Goal: Complete application form: Complete application form

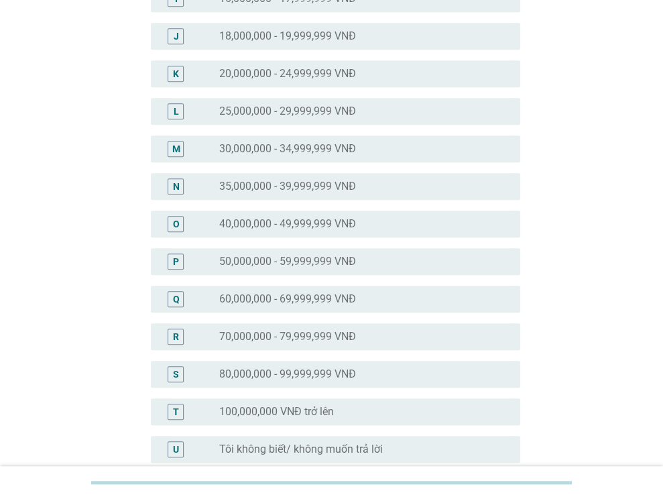
scroll to position [537, 0]
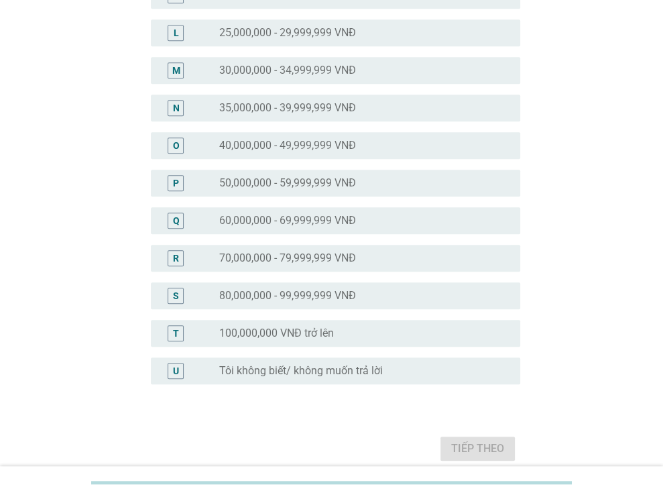
click at [295, 154] on div "O radio_button_unchecked 40,000,000 - 49,999,999 VNĐ" at bounding box center [336, 145] width 370 height 27
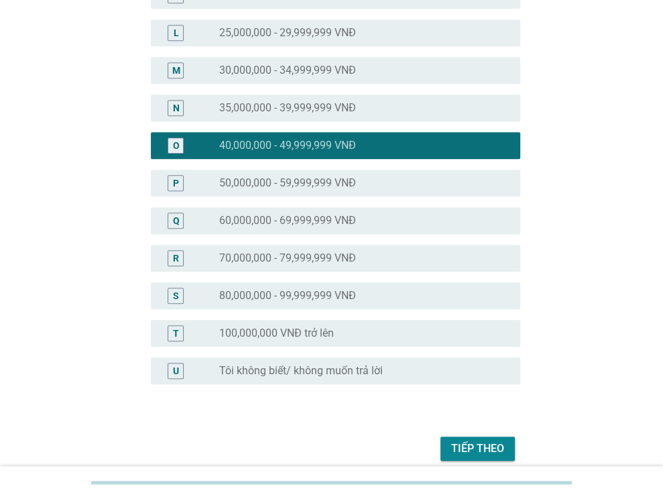
click at [480, 441] on div "Tiếp theo" at bounding box center [477, 449] width 53 height 16
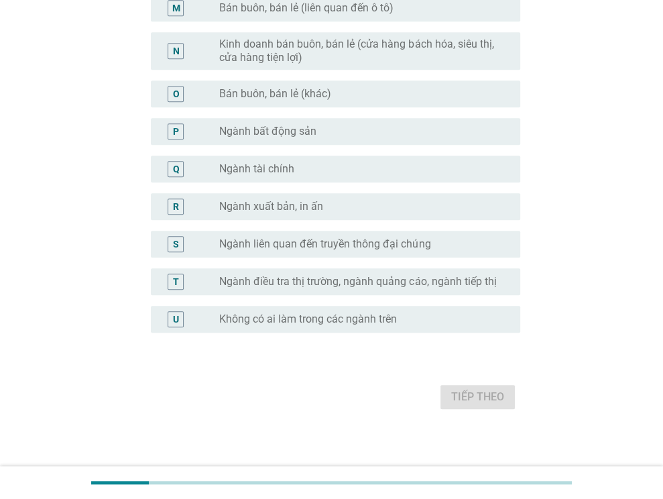
scroll to position [672, 0]
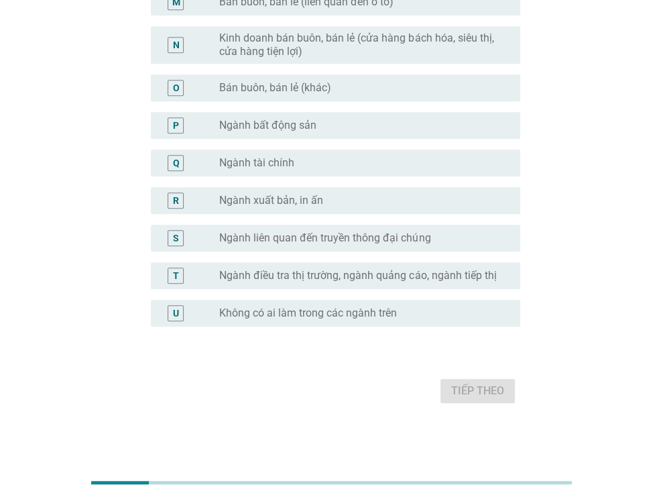
click at [357, 317] on label "Không có ai làm trong các ngành trên" at bounding box center [308, 312] width 178 height 13
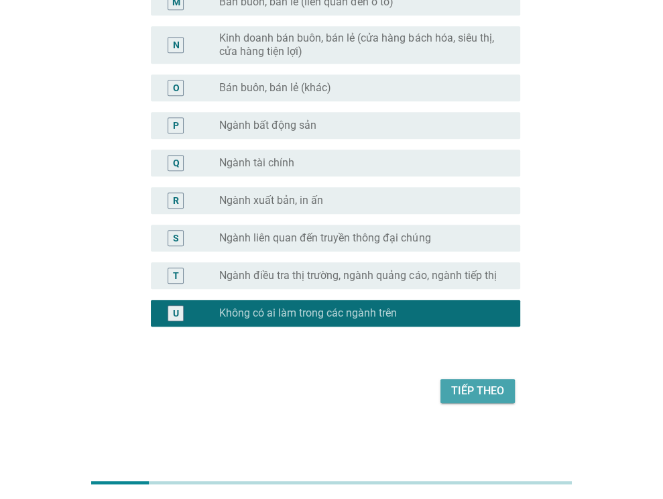
click at [475, 389] on div "Tiếp theo" at bounding box center [477, 391] width 53 height 16
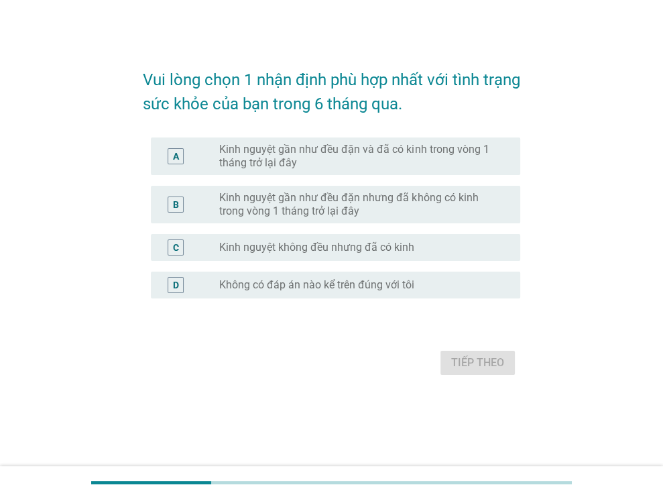
scroll to position [0, 0]
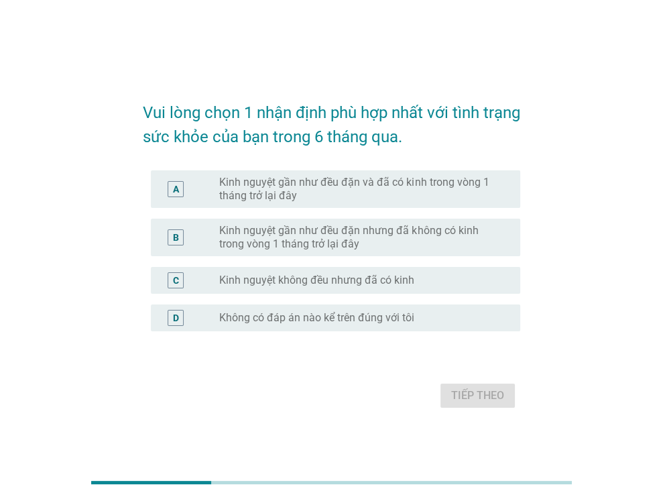
click at [308, 191] on label "Kinh nguyệt gần như đều đặn và đã có kinh trong vòng 1 tháng trở lại đây" at bounding box center [359, 189] width 280 height 27
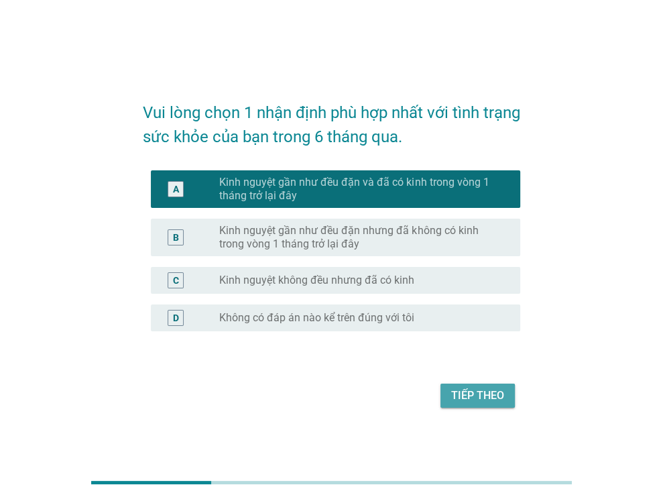
click at [461, 396] on div "Tiếp theo" at bounding box center [477, 396] width 53 height 16
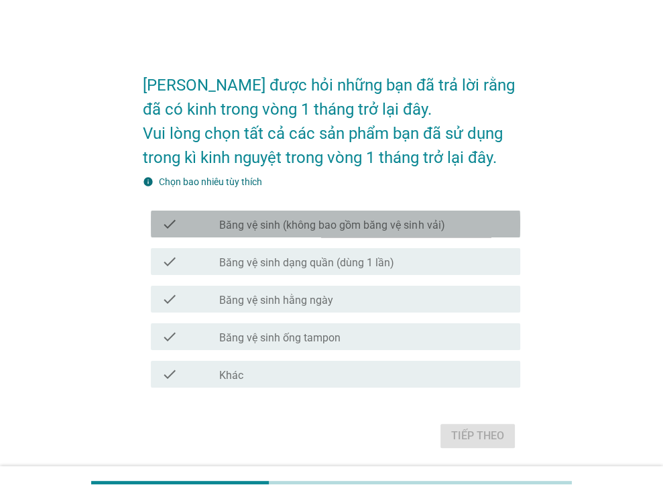
click at [393, 227] on label "Băng vệ sinh (không bao gồm băng vệ sinh vải)" at bounding box center [331, 225] width 225 height 13
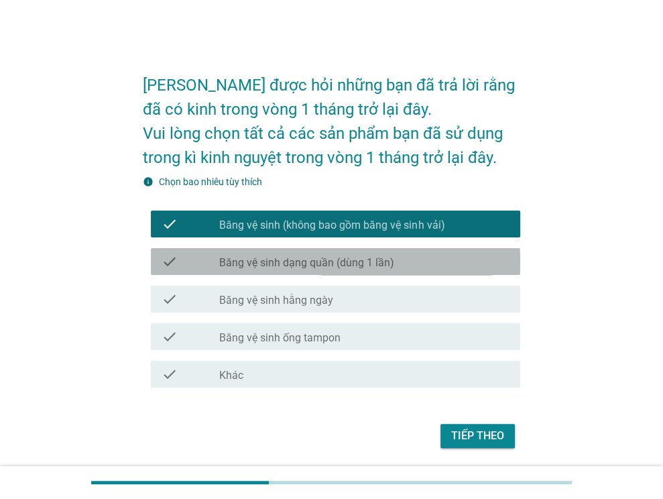
click at [317, 260] on label "Băng vệ sinh dạng quần (dùng 1 lần)" at bounding box center [306, 262] width 175 height 13
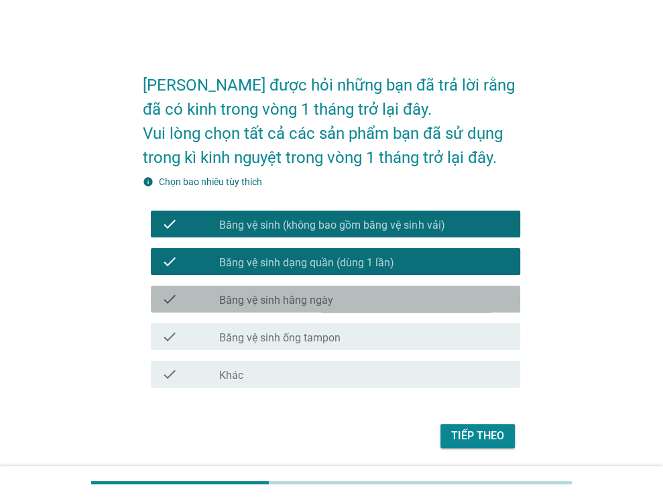
click at [293, 308] on div "check check_box_outline_blank Băng vệ sinh hằng ngày" at bounding box center [336, 299] width 370 height 27
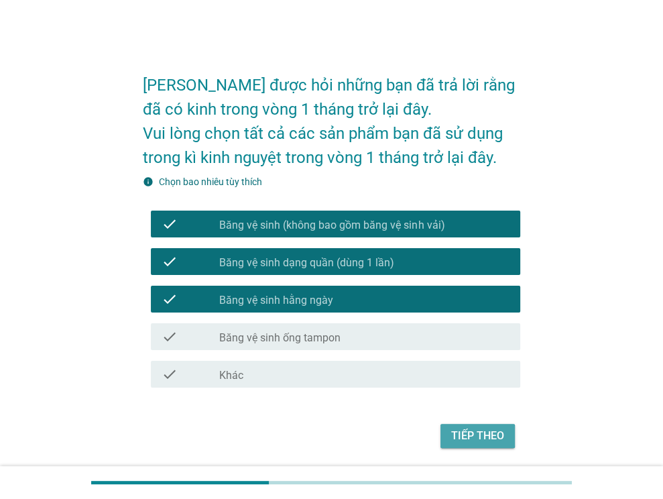
click at [455, 434] on div "Tiếp theo" at bounding box center [477, 436] width 53 height 16
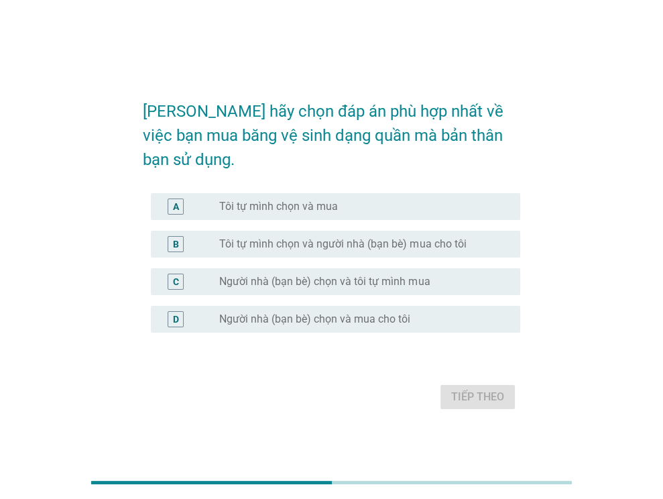
click at [308, 200] on label "Tôi tự mình chọn và mua" at bounding box center [278, 206] width 119 height 13
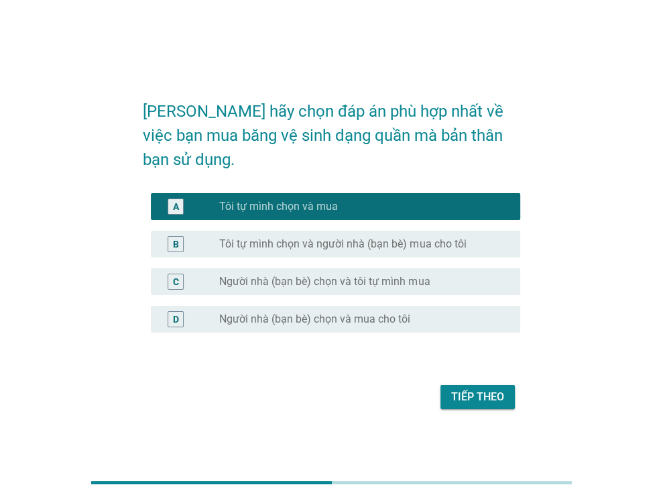
click at [483, 389] on div "Tiếp theo" at bounding box center [477, 397] width 53 height 16
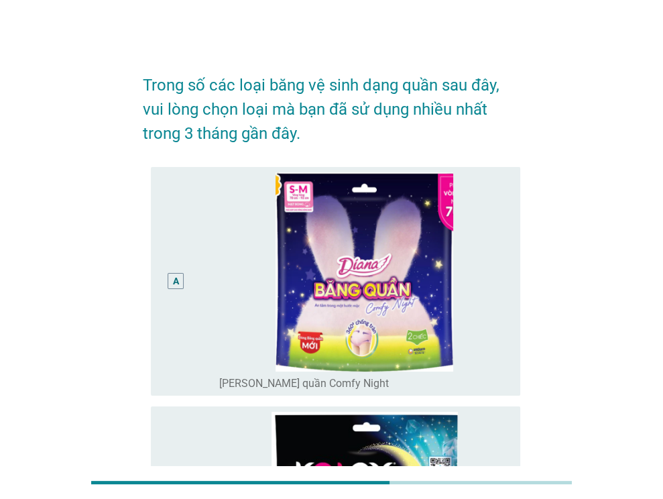
click at [172, 286] on div "A" at bounding box center [176, 281] width 16 height 16
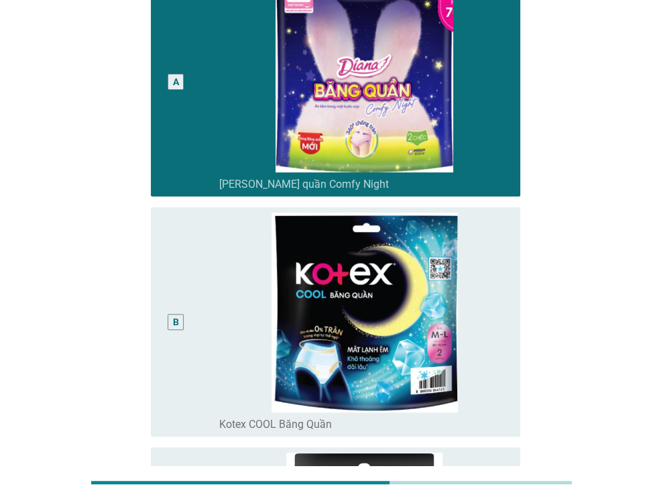
scroll to position [201, 0]
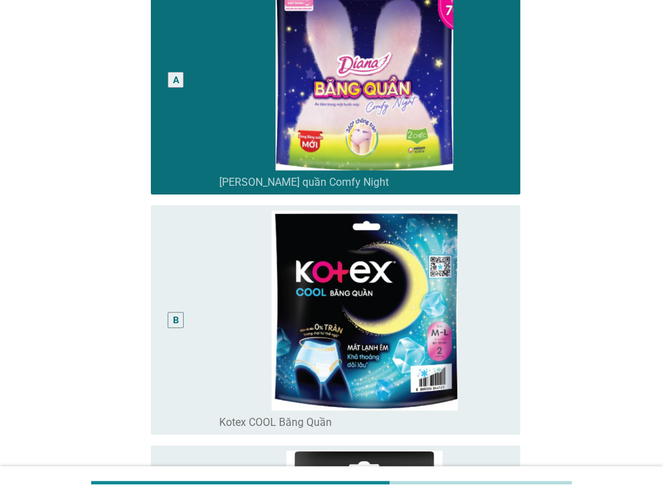
click at [174, 313] on div "B" at bounding box center [176, 320] width 6 height 14
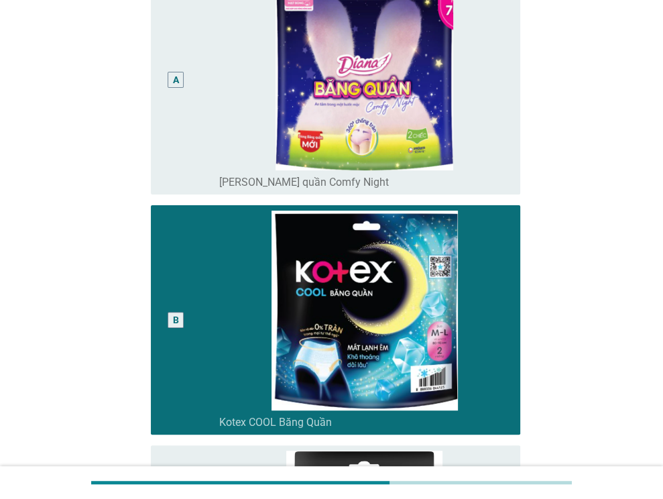
scroll to position [469, 0]
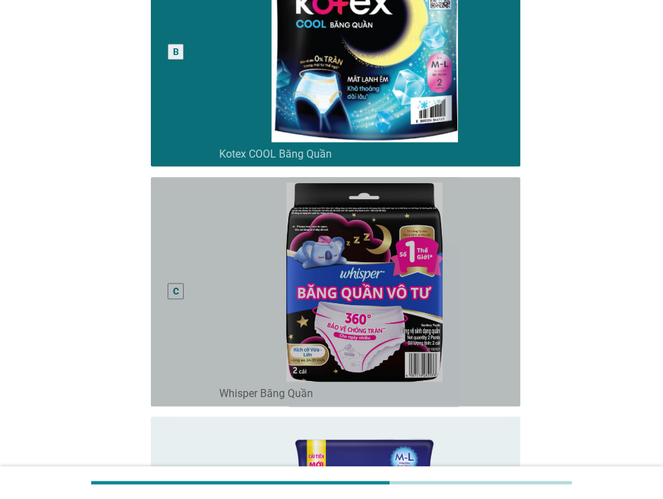
click at [176, 291] on div "C" at bounding box center [176, 291] width 6 height 14
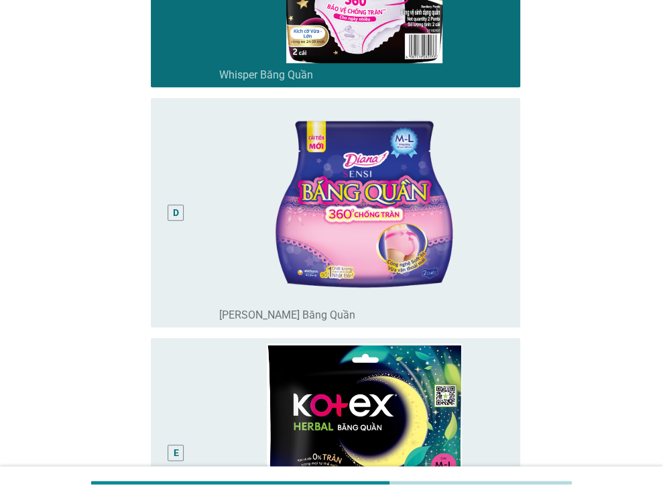
scroll to position [872, 0]
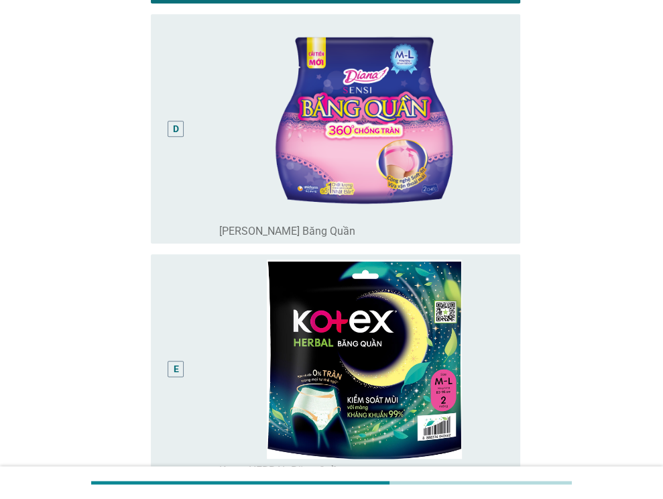
click at [175, 133] on div "D" at bounding box center [176, 129] width 6 height 14
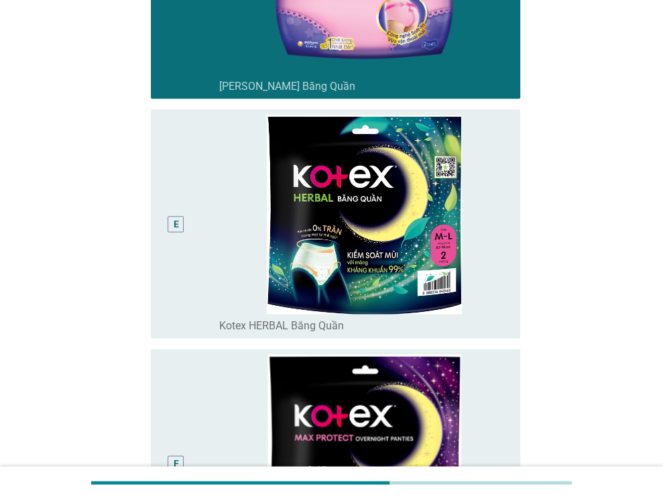
scroll to position [1274, 0]
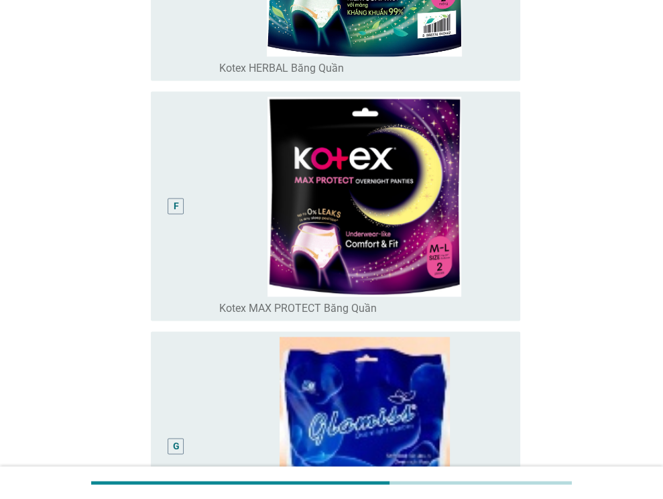
click at [170, 203] on div "F" at bounding box center [176, 206] width 16 height 16
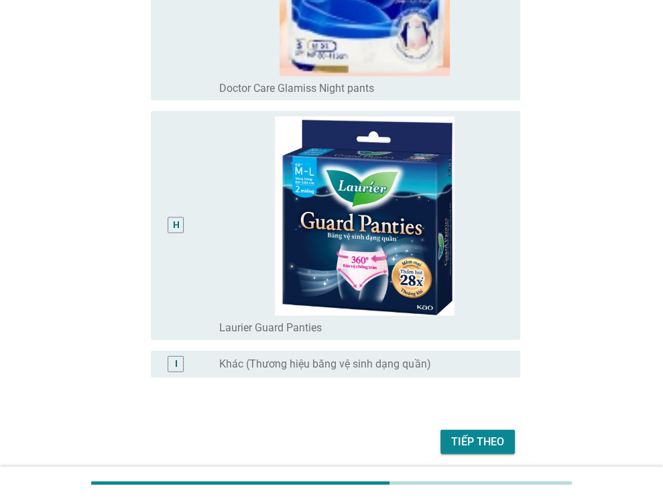
scroll to position [1786, 0]
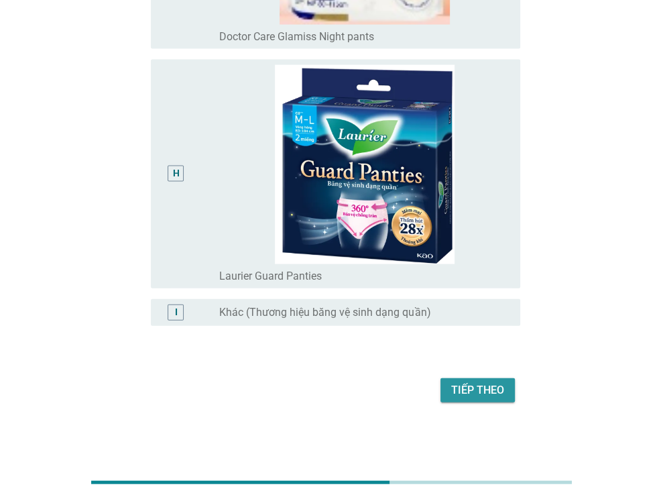
click at [490, 394] on div "Tiếp theo" at bounding box center [477, 390] width 53 height 16
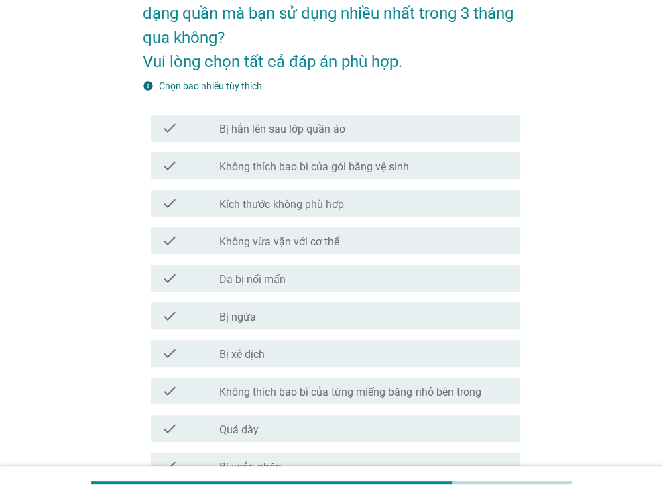
scroll to position [67, 0]
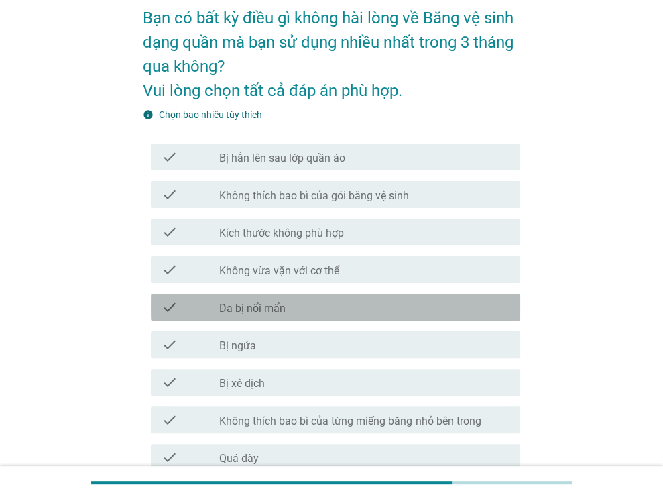
click at [283, 302] on label "Da bị nổi mẩn" at bounding box center [252, 308] width 66 height 13
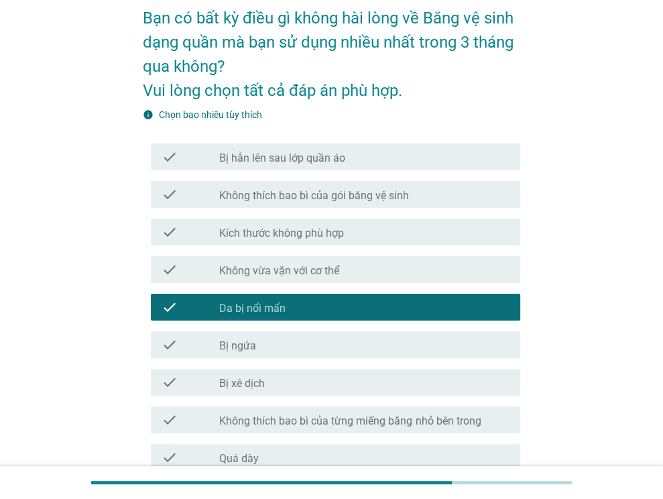
click at [239, 350] on label "Bị ngứa" at bounding box center [237, 345] width 37 height 13
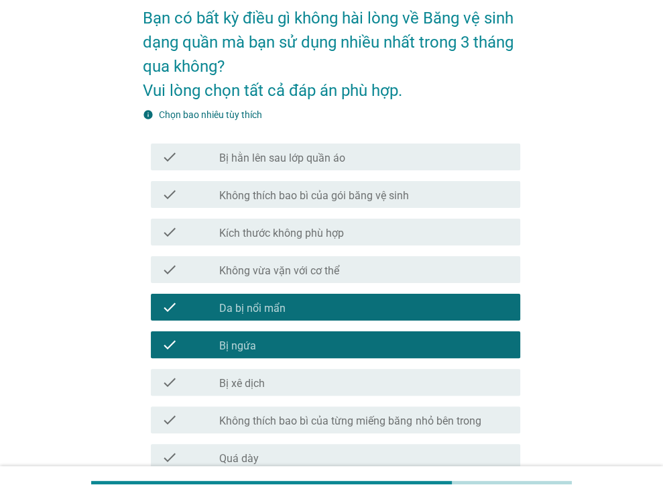
click at [244, 383] on label "Bị xê dịch" at bounding box center [242, 383] width 46 height 13
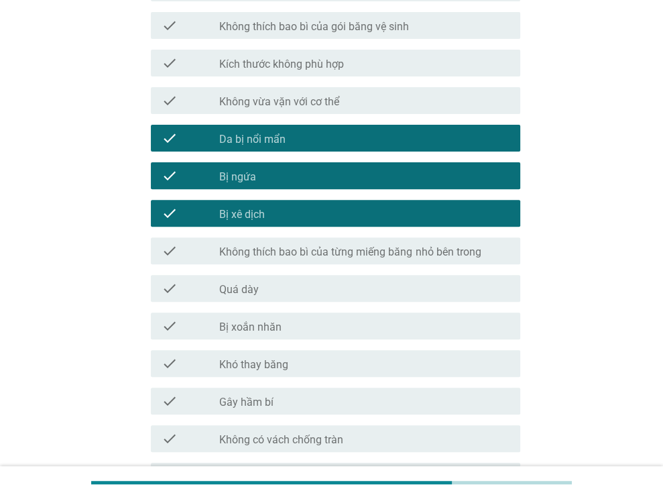
scroll to position [268, 0]
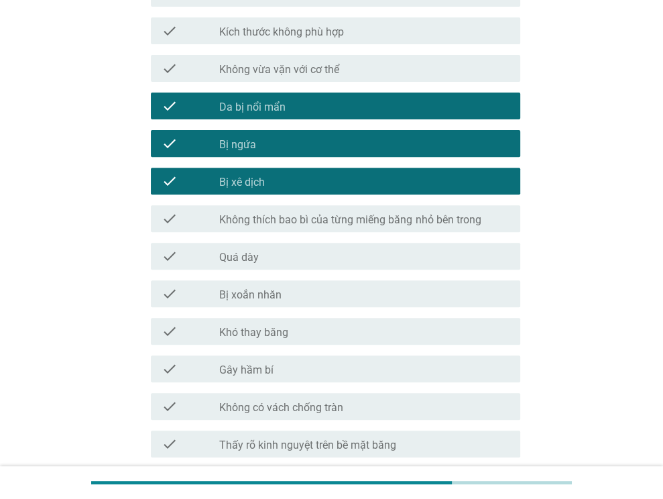
click at [329, 296] on div "check_box_outline_blank Bị xoắn nhăn" at bounding box center [364, 294] width 290 height 16
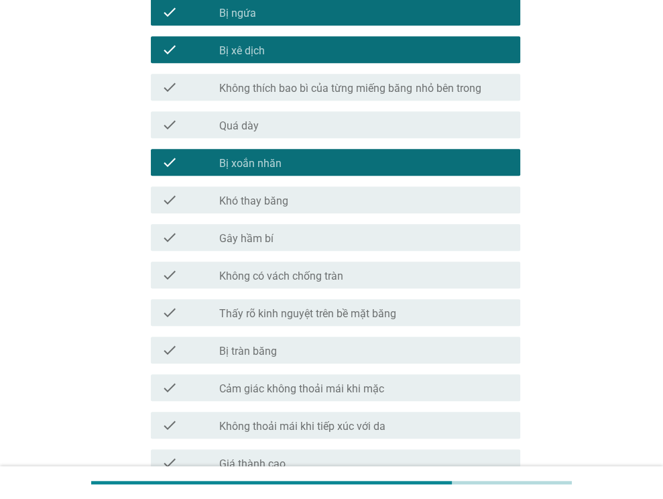
scroll to position [402, 0]
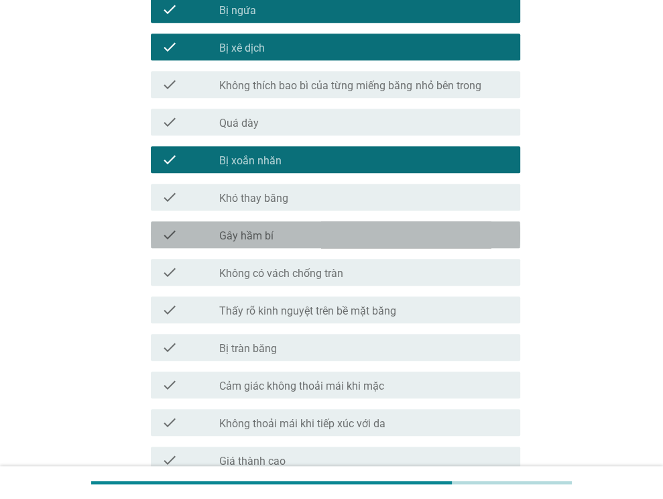
click at [329, 234] on div "check_box_outline_blank Gây hầm bí" at bounding box center [364, 235] width 290 height 16
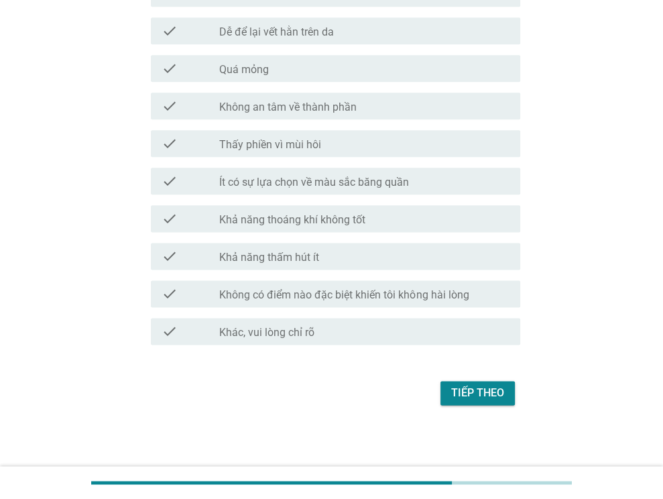
scroll to position [1021, 0]
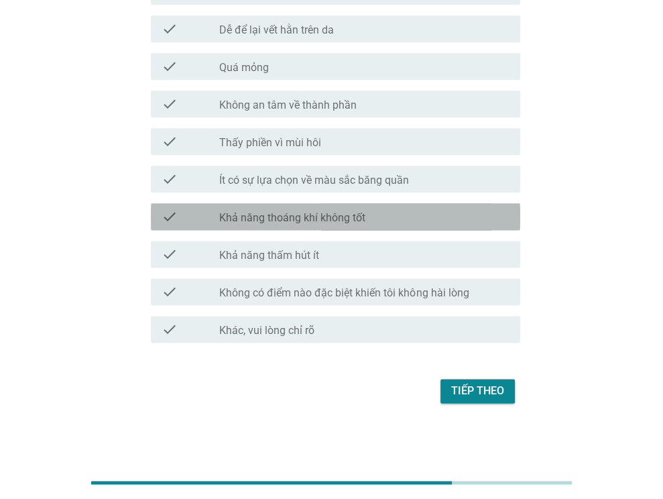
click at [389, 211] on div "check_box_outline_blank Khả năng thoáng khí không tốt" at bounding box center [364, 217] width 290 height 16
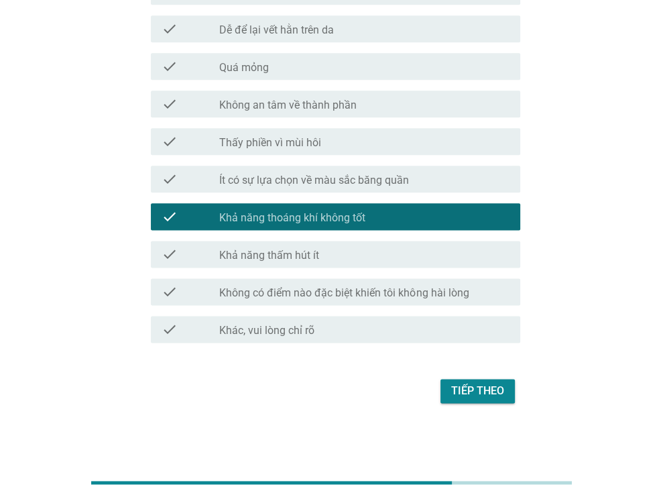
click at [369, 250] on div "check_box_outline_blank Khả năng thấm hút ít" at bounding box center [364, 254] width 290 height 16
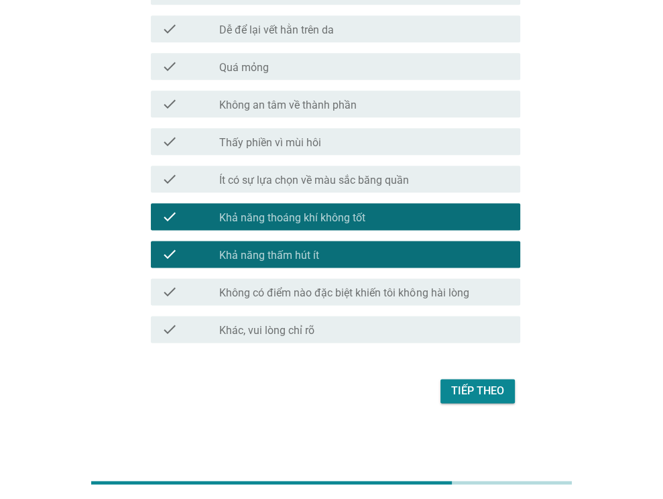
click at [395, 141] on div "check_box_outline_blank Thấy phiền vì mùi hôi" at bounding box center [364, 141] width 290 height 16
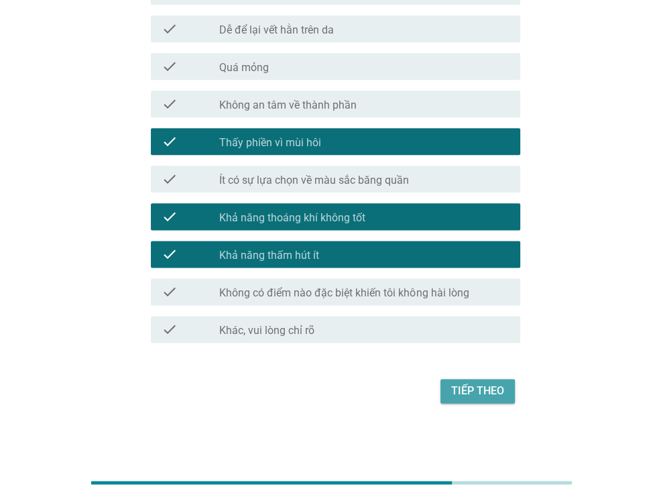
click at [491, 384] on div "Tiếp theo" at bounding box center [477, 391] width 53 height 16
